Goal: Obtain resource: Obtain resource

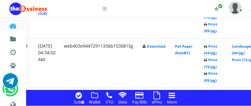
scroll to position [819, 101]
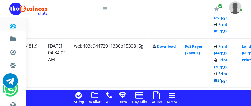
click at [228, 80] on link "Print (85/pg)" at bounding box center [221, 77] width 14 height 12
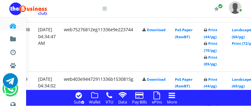
scroll to position [786, 121]
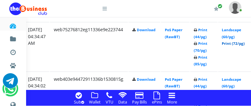
click at [241, 43] on link "Print (72/pg)" at bounding box center [233, 43] width 23 height 5
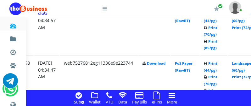
scroll to position [736, 111]
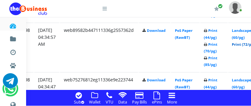
click at [245, 43] on link "Print (72/pg)" at bounding box center [243, 44] width 23 height 5
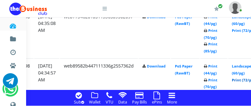
scroll to position [686, 111]
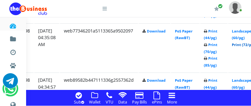
click at [246, 46] on link "Print (72/pg)" at bounding box center [243, 44] width 23 height 5
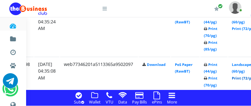
scroll to position [636, 111]
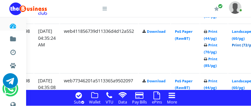
click at [245, 46] on link "Print (72/pg)" at bounding box center [243, 44] width 23 height 5
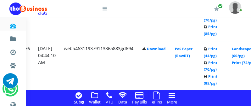
scroll to position [553, 111]
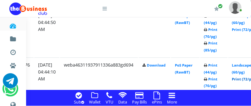
click at [246, 80] on link "Print (72/pg)" at bounding box center [243, 78] width 23 height 5
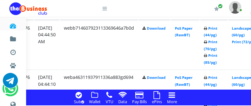
scroll to position [537, 111]
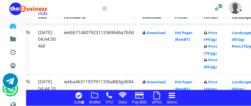
click at [246, 47] on link "Print (72/pg)" at bounding box center [243, 46] width 23 height 5
click at [243, 46] on link "Print (72/pg)" at bounding box center [243, 46] width 23 height 5
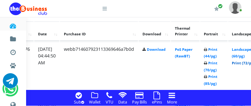
click at [247, 64] on link "Print (72/pg)" at bounding box center [243, 62] width 23 height 5
click at [245, 63] on link "Print (72/pg)" at bounding box center [243, 62] width 23 height 5
click at [247, 63] on link "Print (72/pg)" at bounding box center [243, 62] width 23 height 5
click at [244, 63] on link "Print (72/pg)" at bounding box center [243, 62] width 23 height 5
click at [159, 96] on icon at bounding box center [157, 95] width 7 height 8
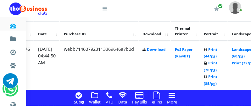
click at [156, 95] on icon at bounding box center [157, 95] width 7 height 8
click at [246, 64] on link "Print (72/pg)" at bounding box center [243, 62] width 23 height 5
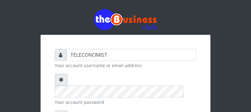
scroll to position [99, 0]
